Goal: Task Accomplishment & Management: Manage account settings

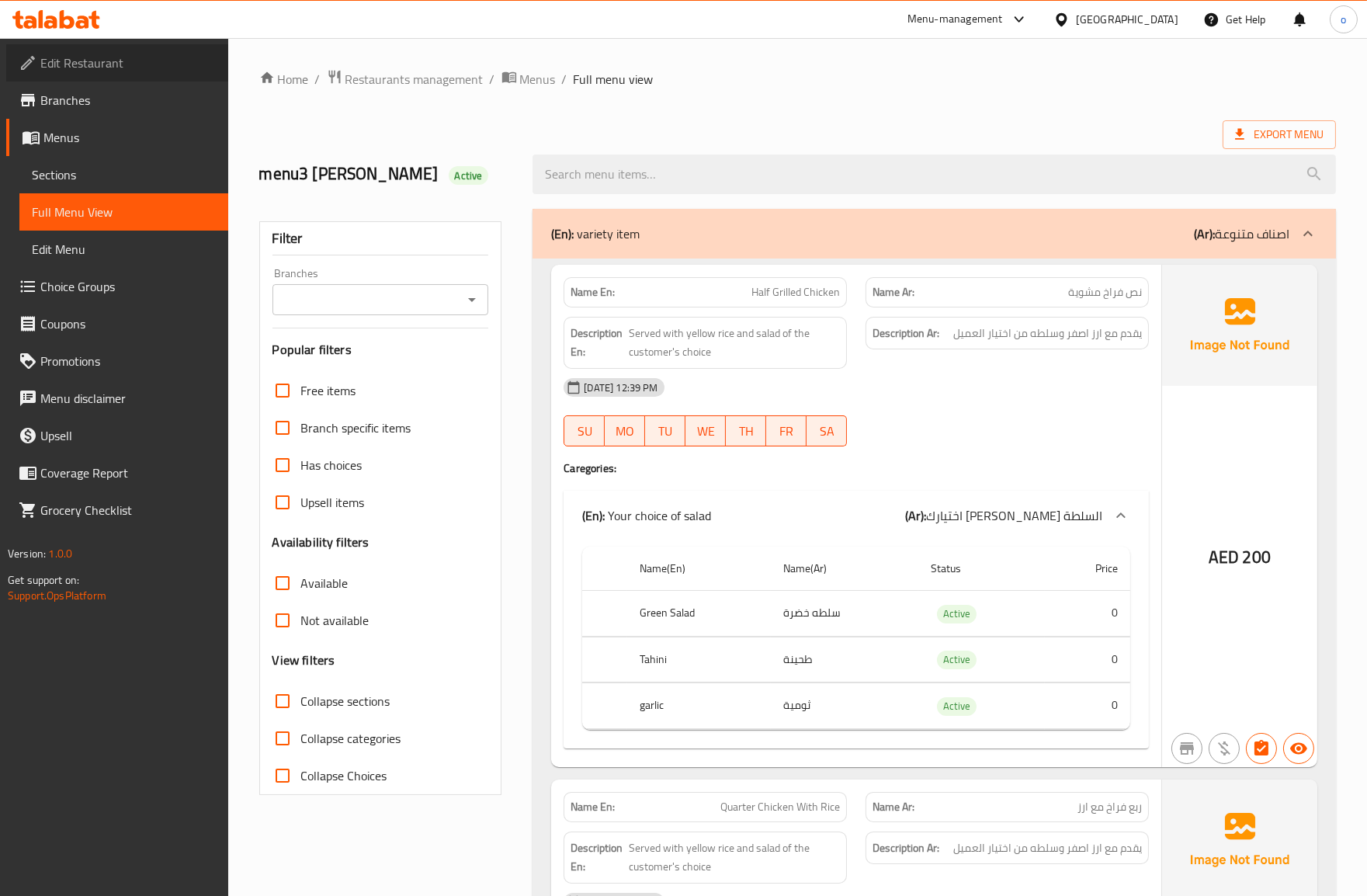
click at [104, 65] on span "Edit Restaurant" at bounding box center [128, 63] width 176 height 19
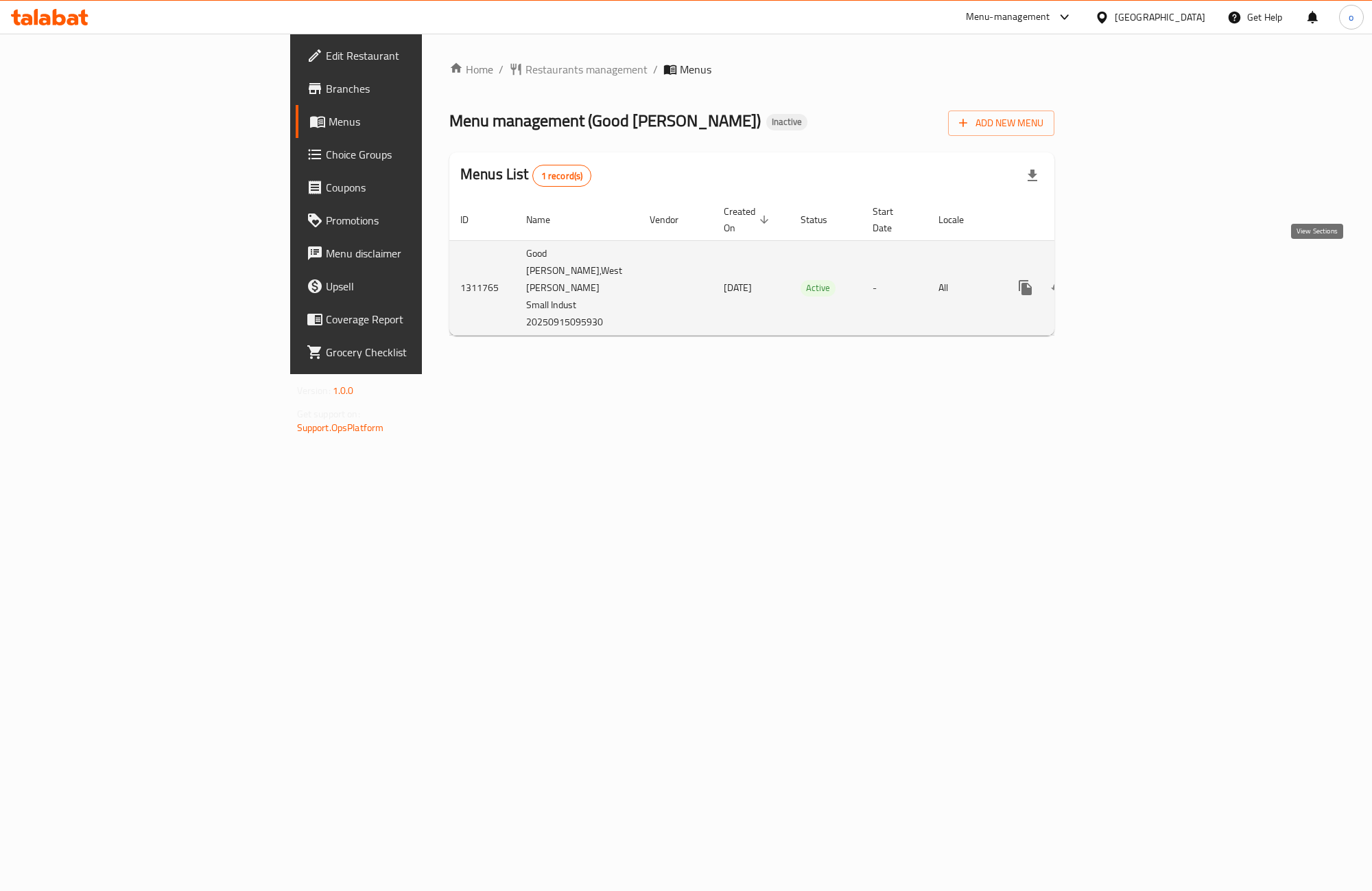
click at [1133, 279] on icon "enhanced table" at bounding box center [1124, 287] width 16 height 16
